Goal: Navigation & Orientation: Find specific page/section

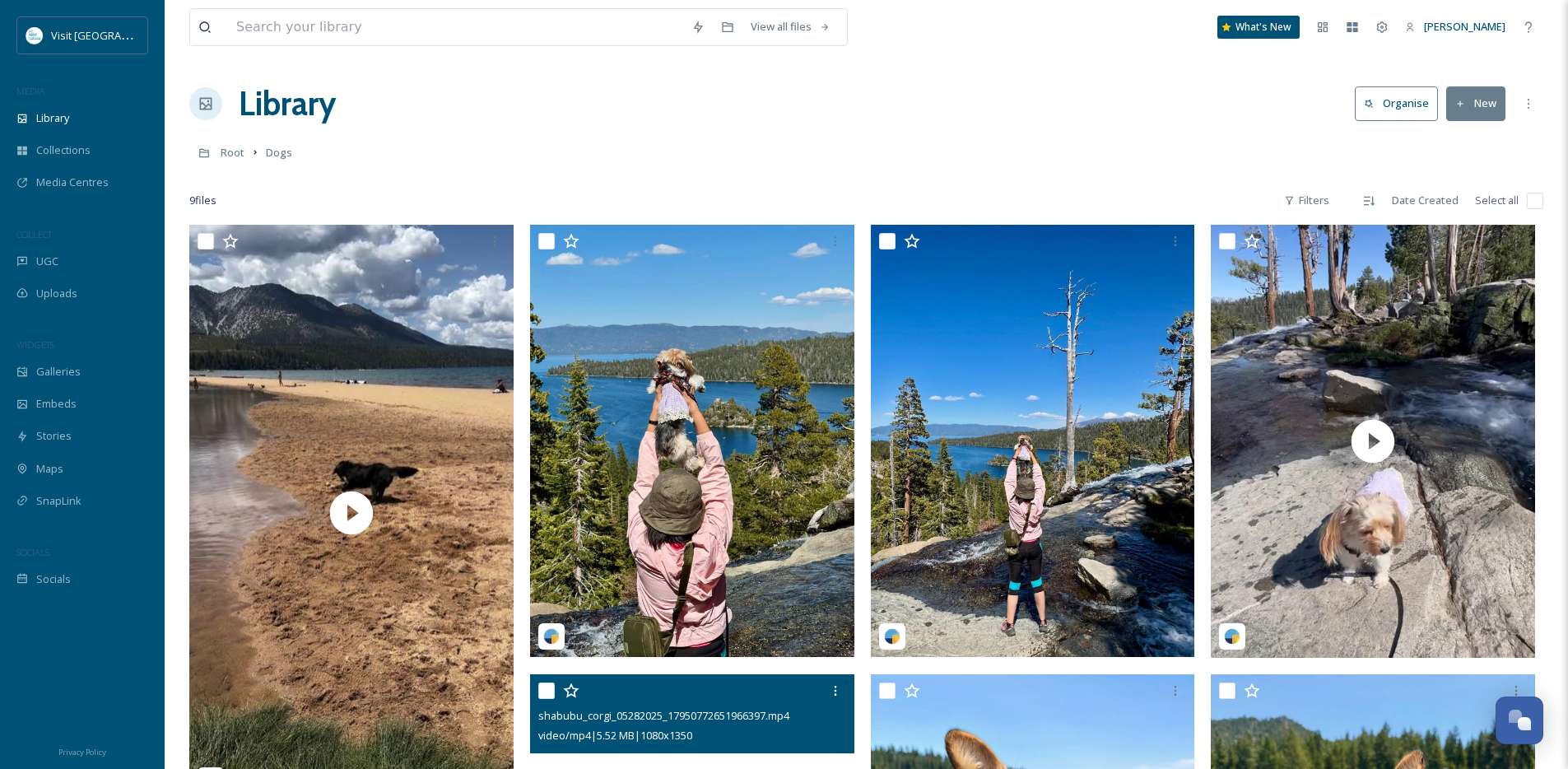
scroll to position [545, 0]
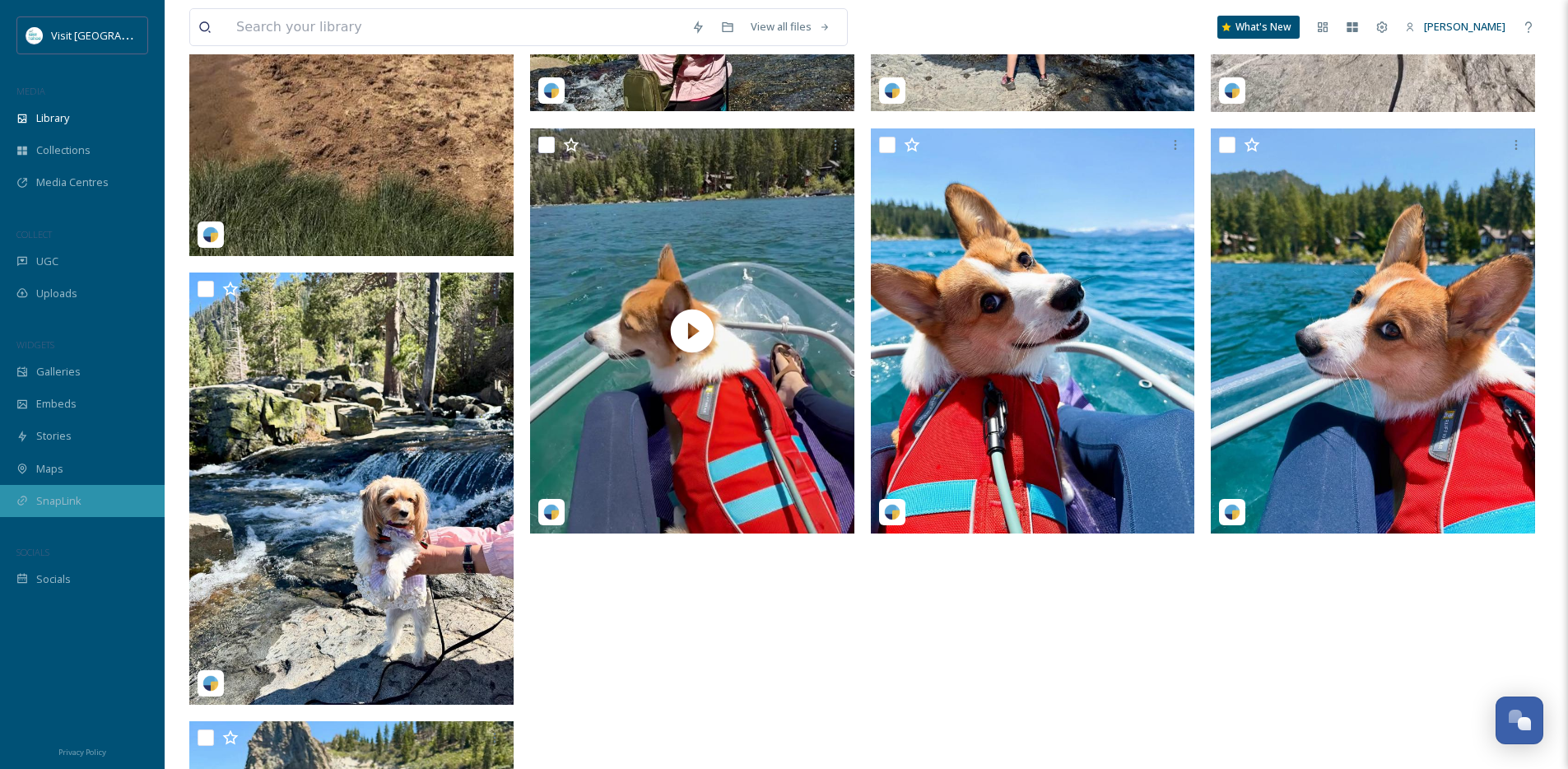
click at [74, 506] on span "SnapLink" at bounding box center [59, 500] width 45 height 15
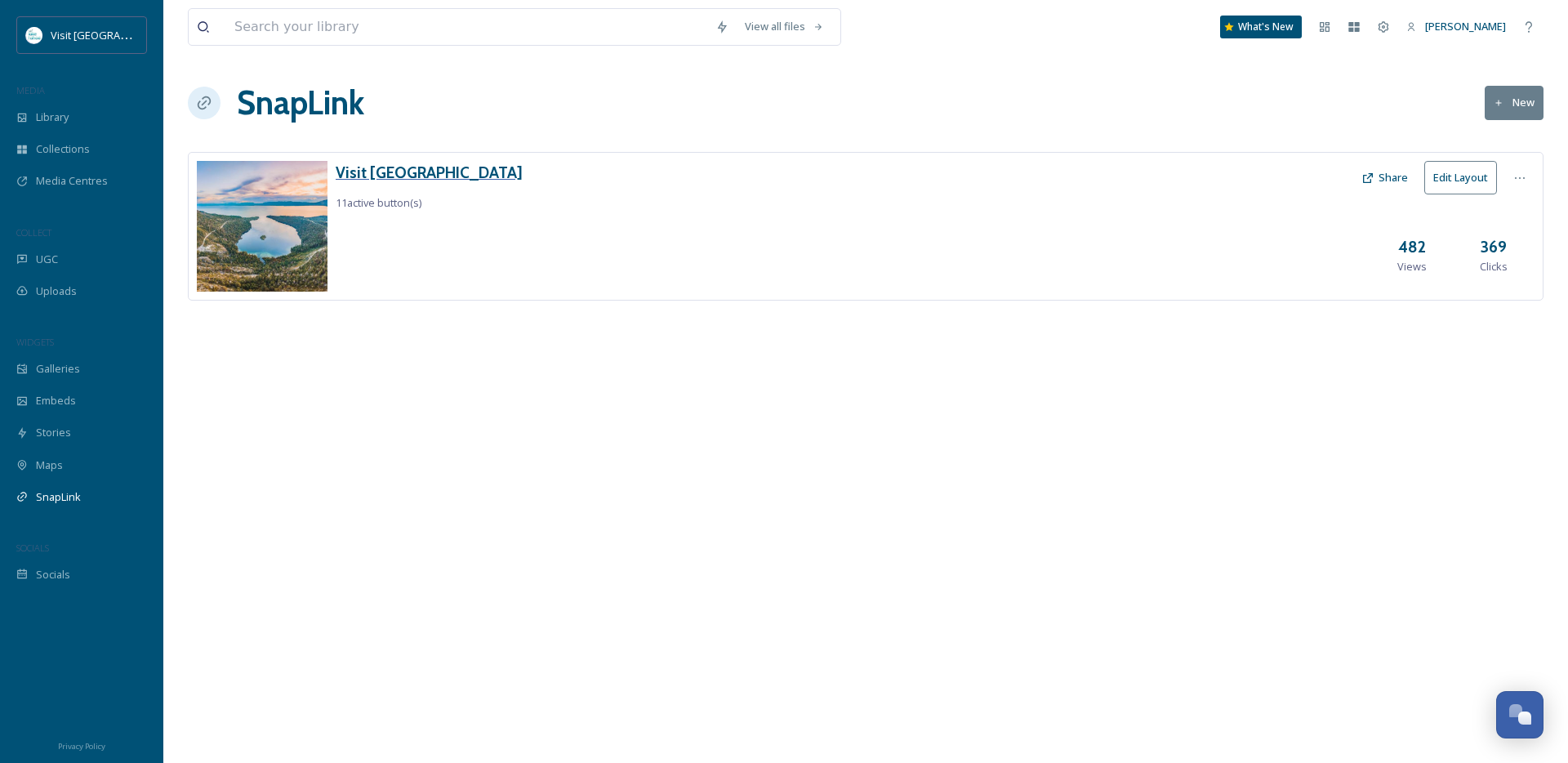
click at [384, 183] on h3 "Visit [GEOGRAPHIC_DATA]" at bounding box center [429, 172] width 187 height 23
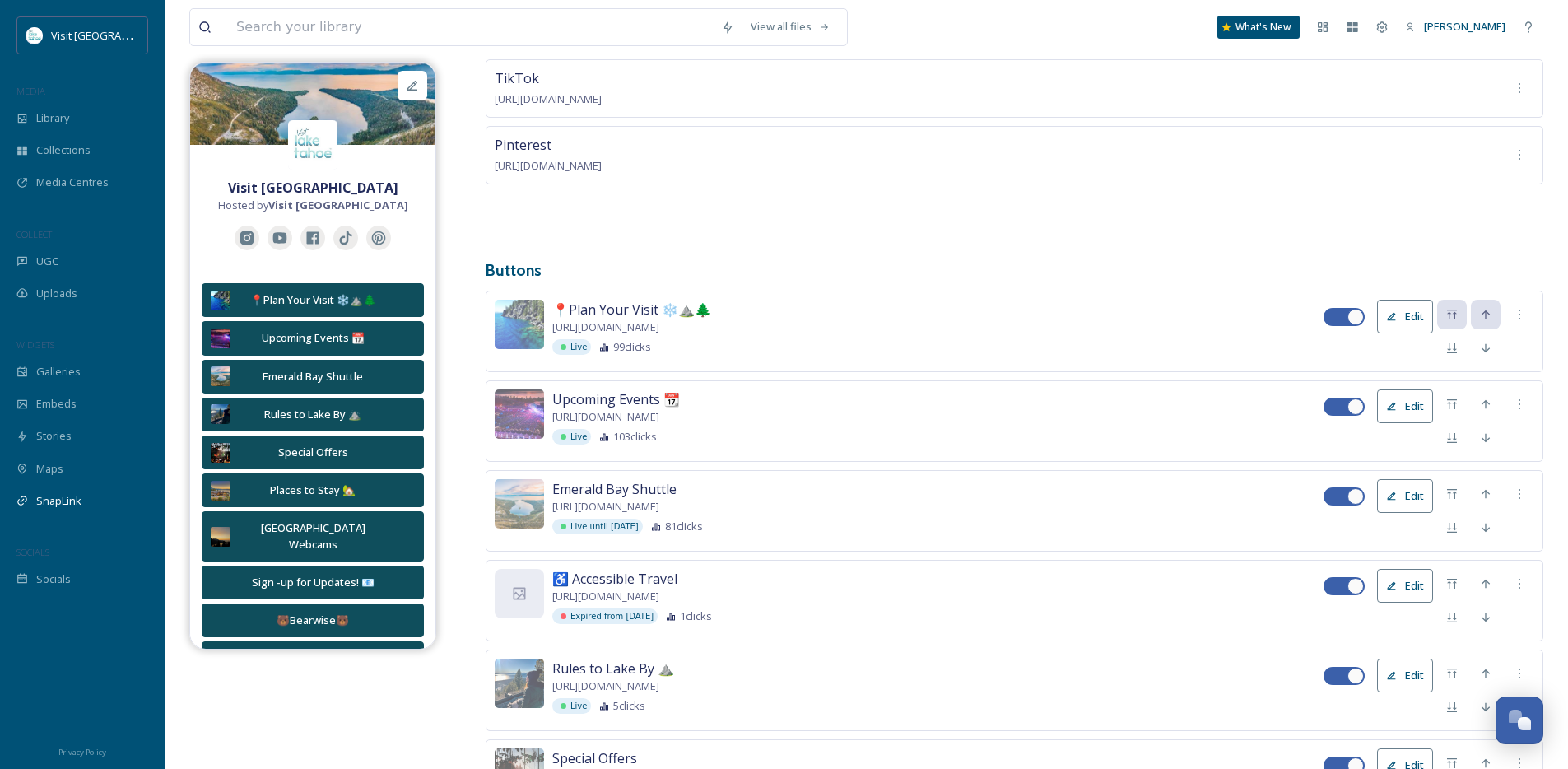
scroll to position [359, 0]
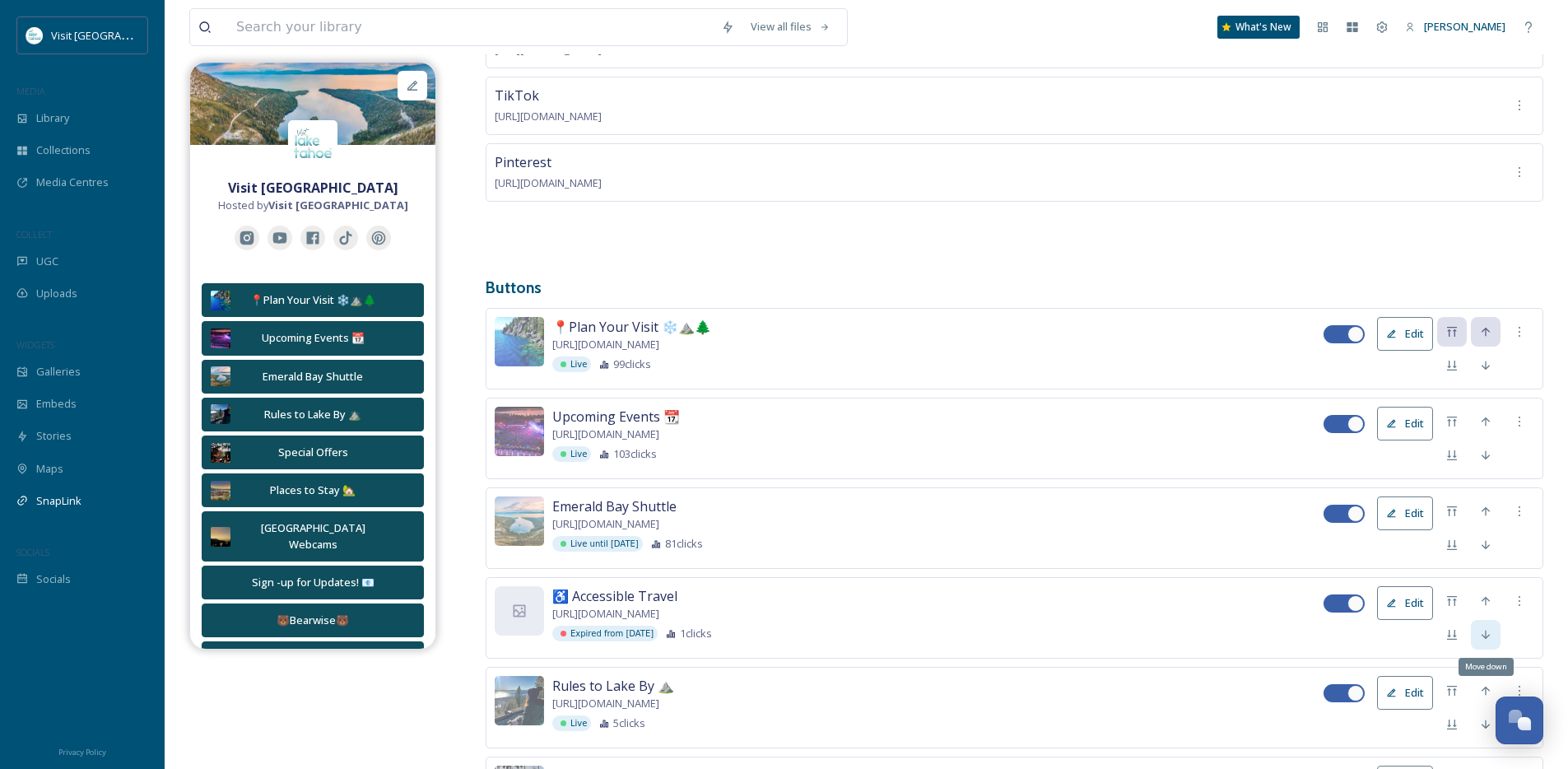
click at [1482, 639] on icon at bounding box center [1485, 634] width 8 height 9
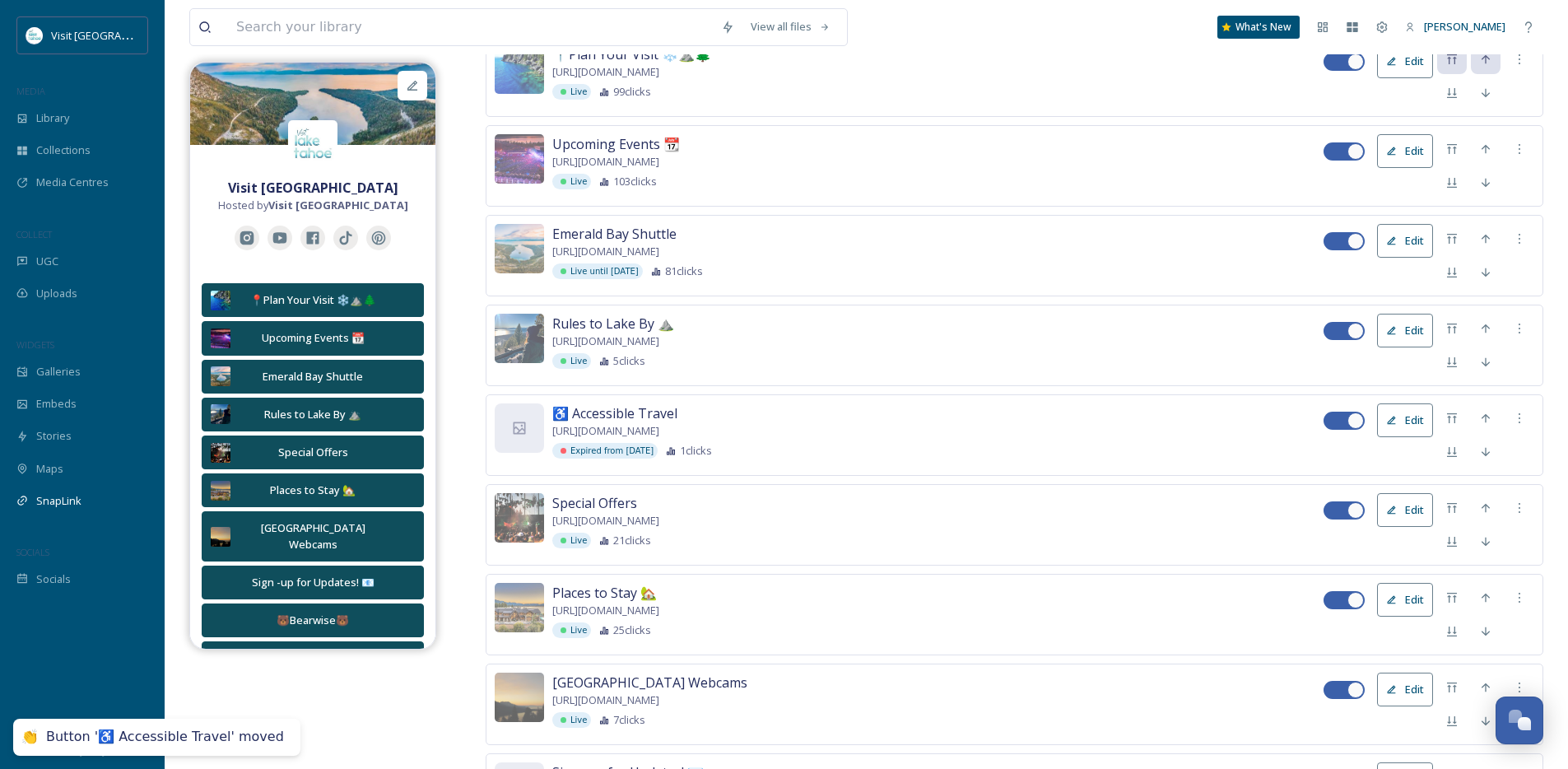
scroll to position [652, 0]
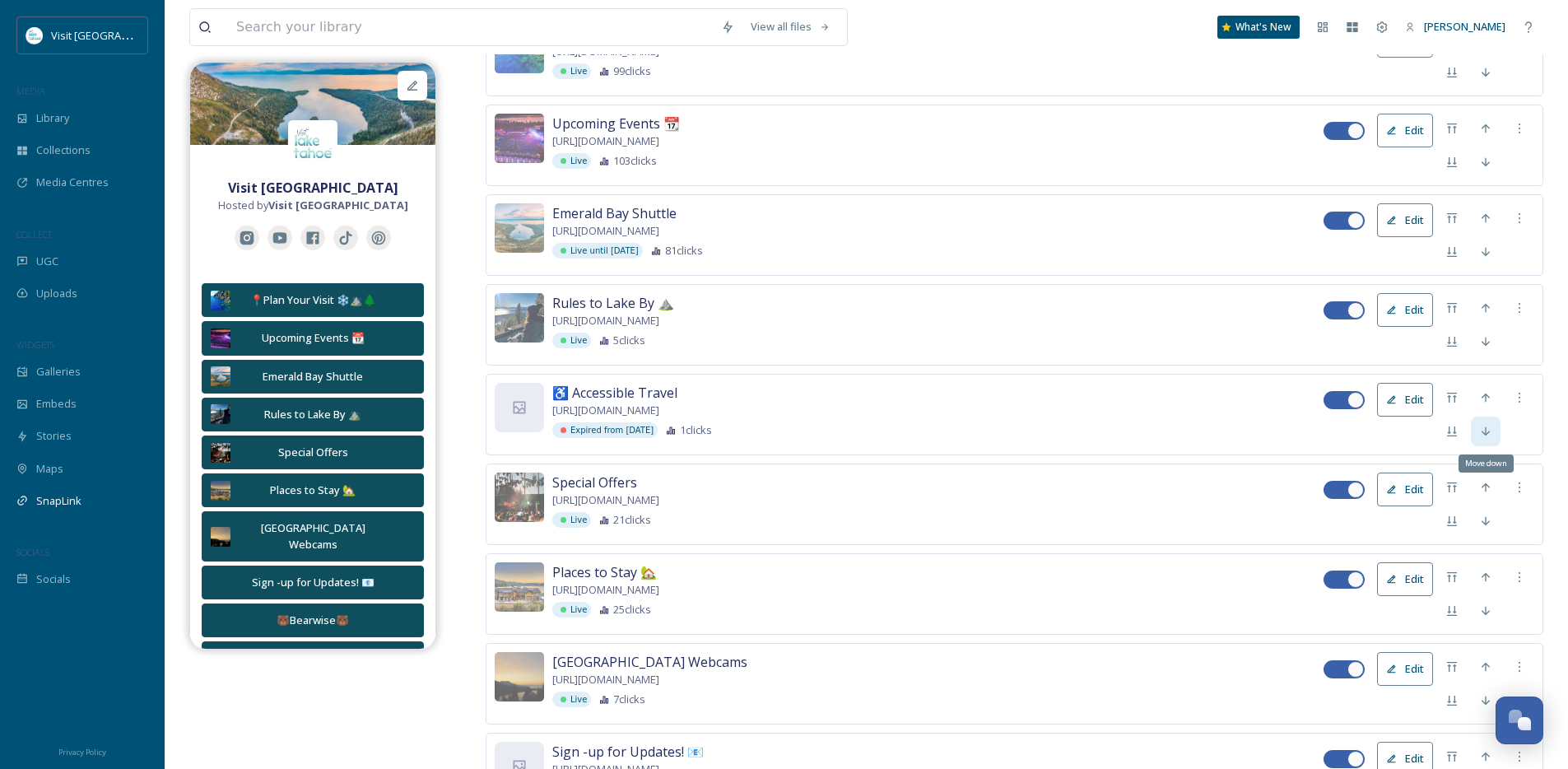
click at [1474, 436] on div "Move down" at bounding box center [1485, 431] width 30 height 30
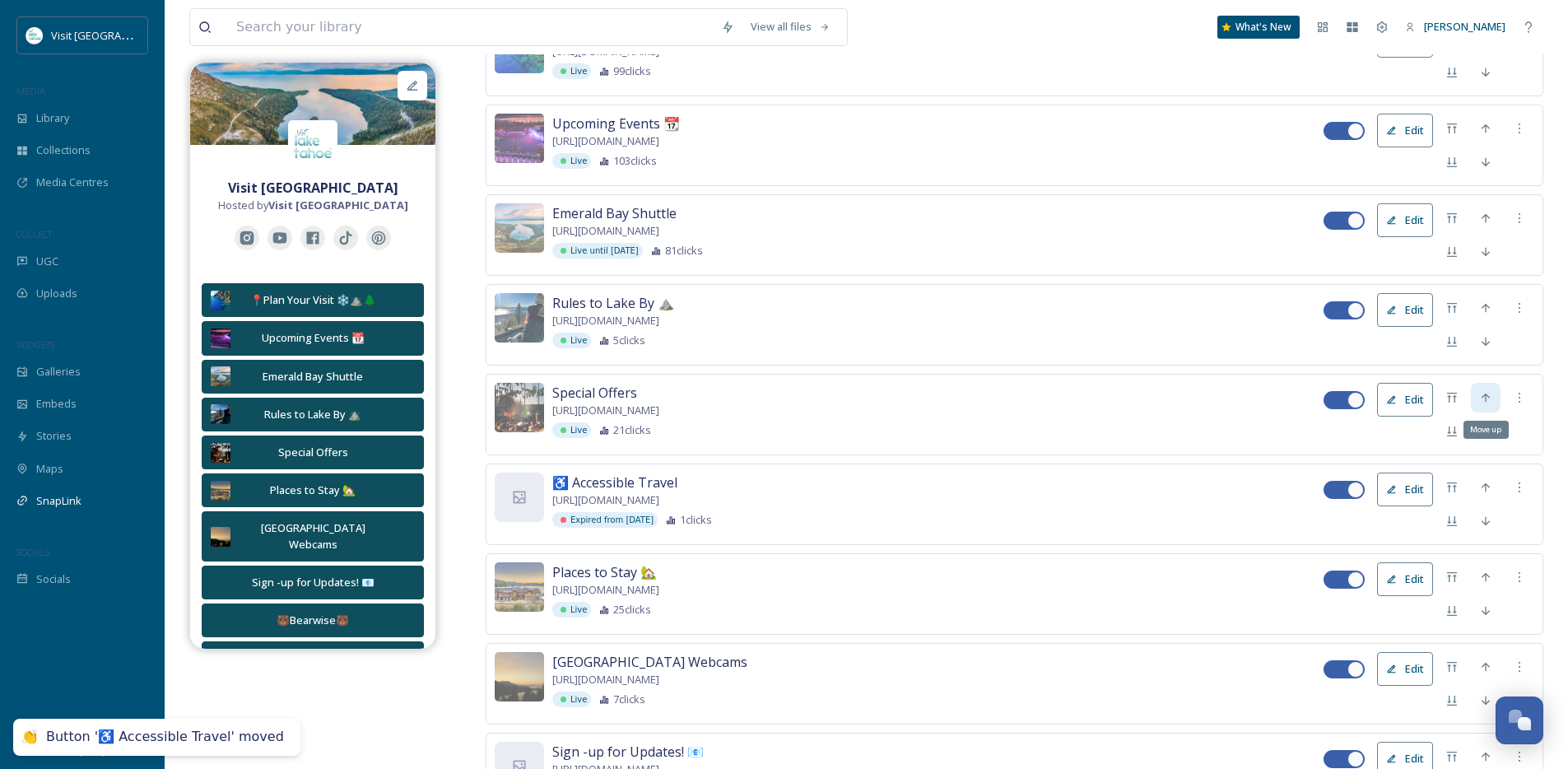
click at [1485, 398] on icon at bounding box center [1485, 397] width 8 height 9
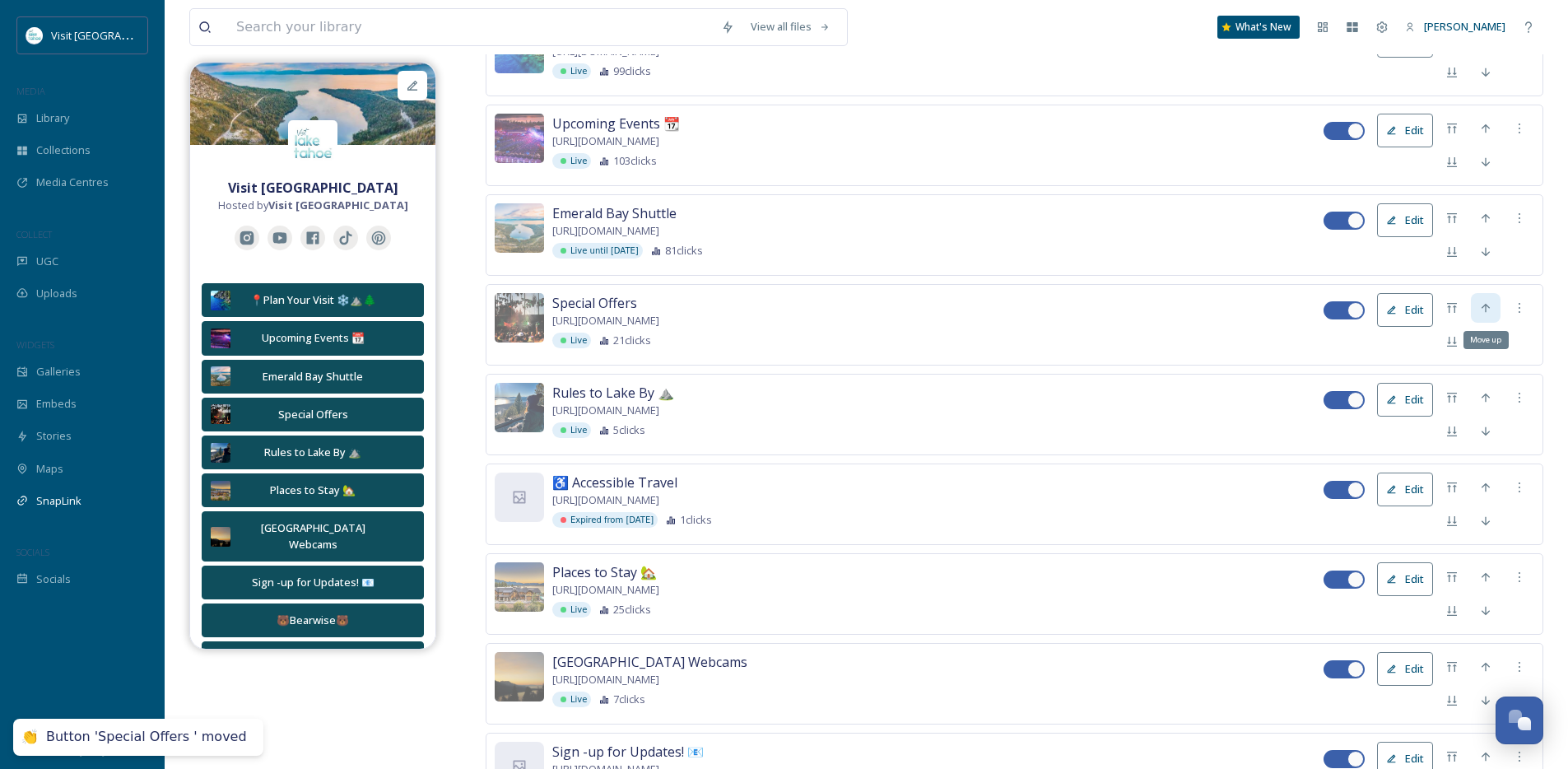
click at [1480, 309] on icon at bounding box center [1485, 307] width 13 height 13
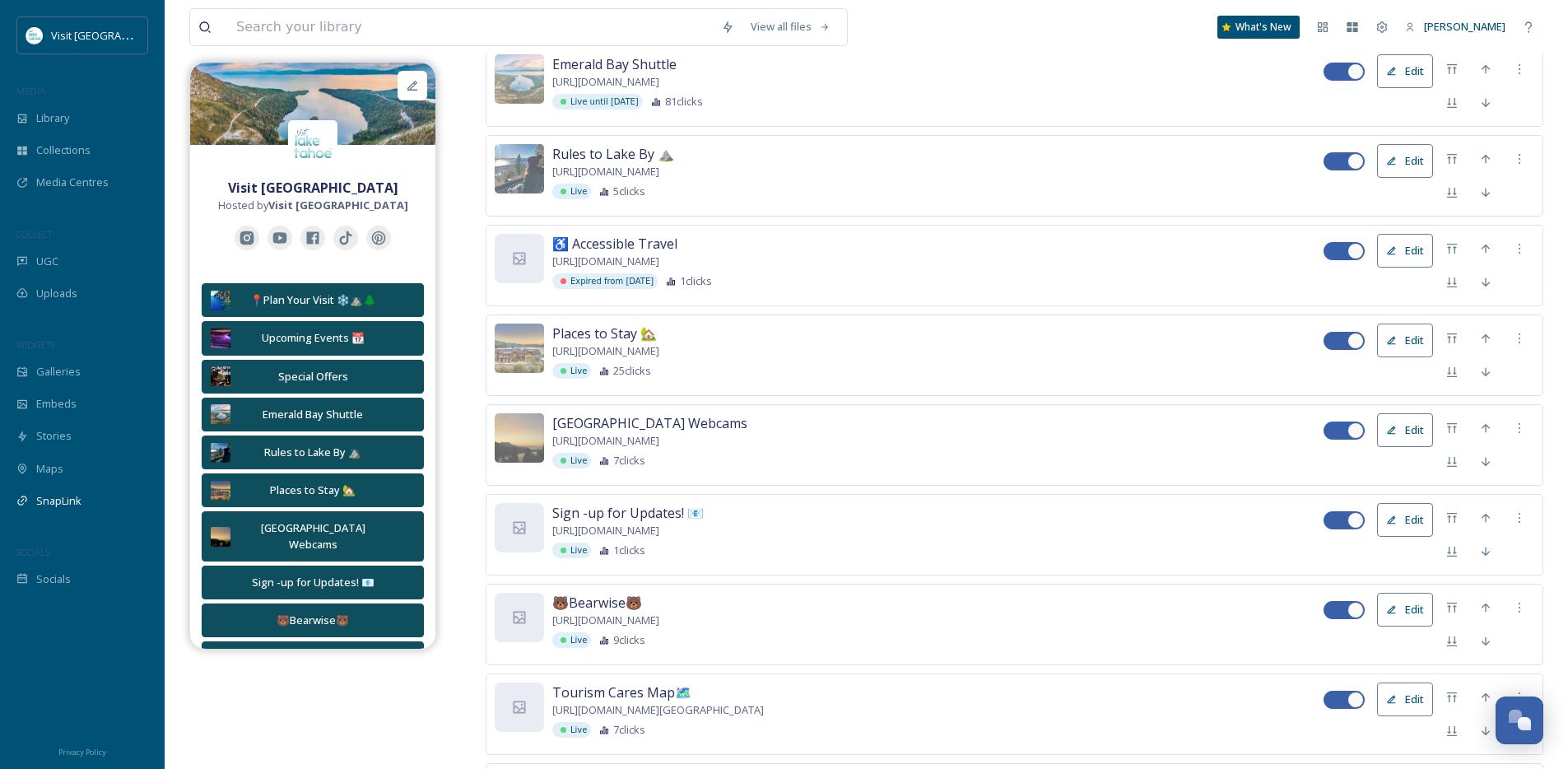
scroll to position [892, 0]
click at [1484, 344] on icon at bounding box center [1485, 336] width 13 height 13
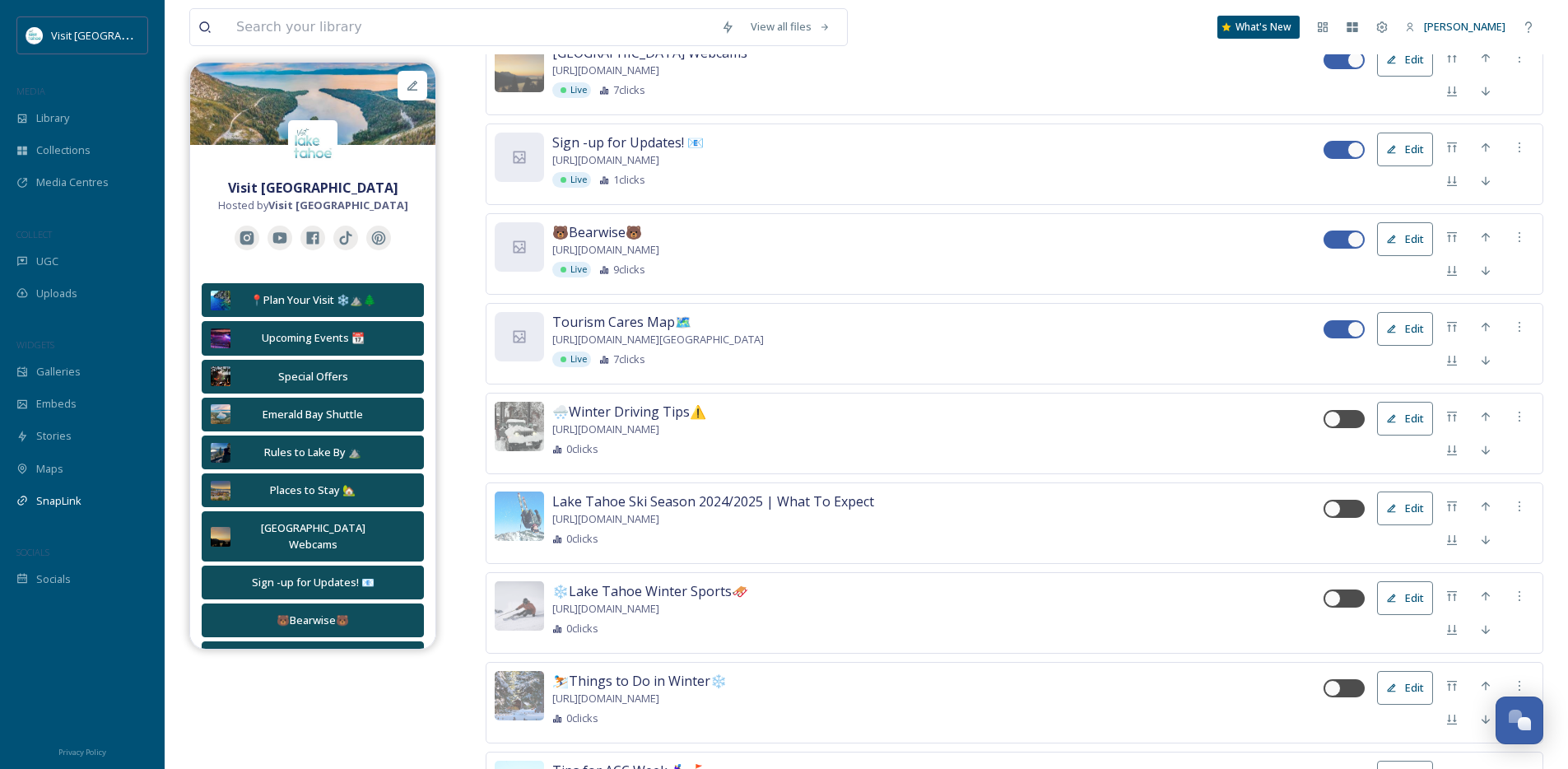
scroll to position [1262, 0]
